Goal: Transaction & Acquisition: Purchase product/service

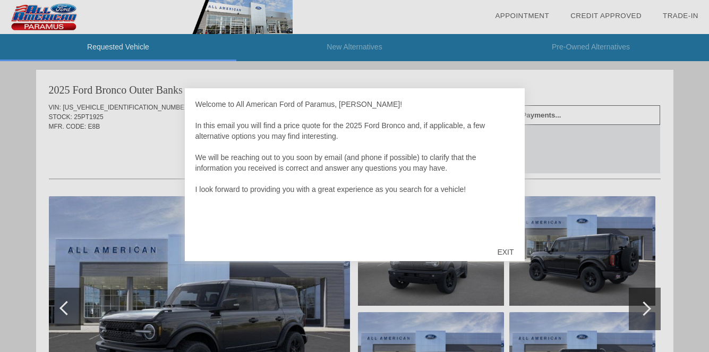
click at [508, 250] on div "EXIT" at bounding box center [505, 252] width 38 height 32
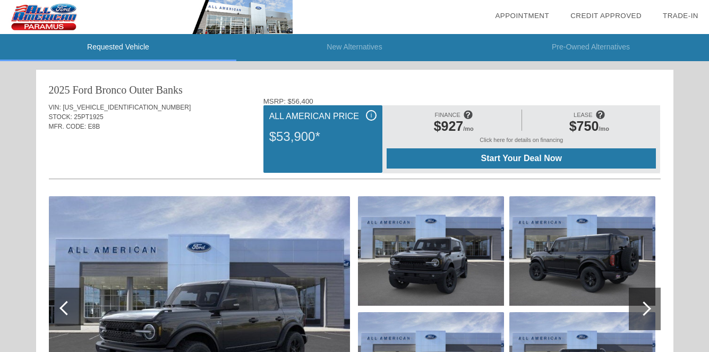
click at [457, 162] on span "Start Your Deal Now" at bounding box center [521, 158] width 243 height 10
